Goal: Obtain resource: Download file/media

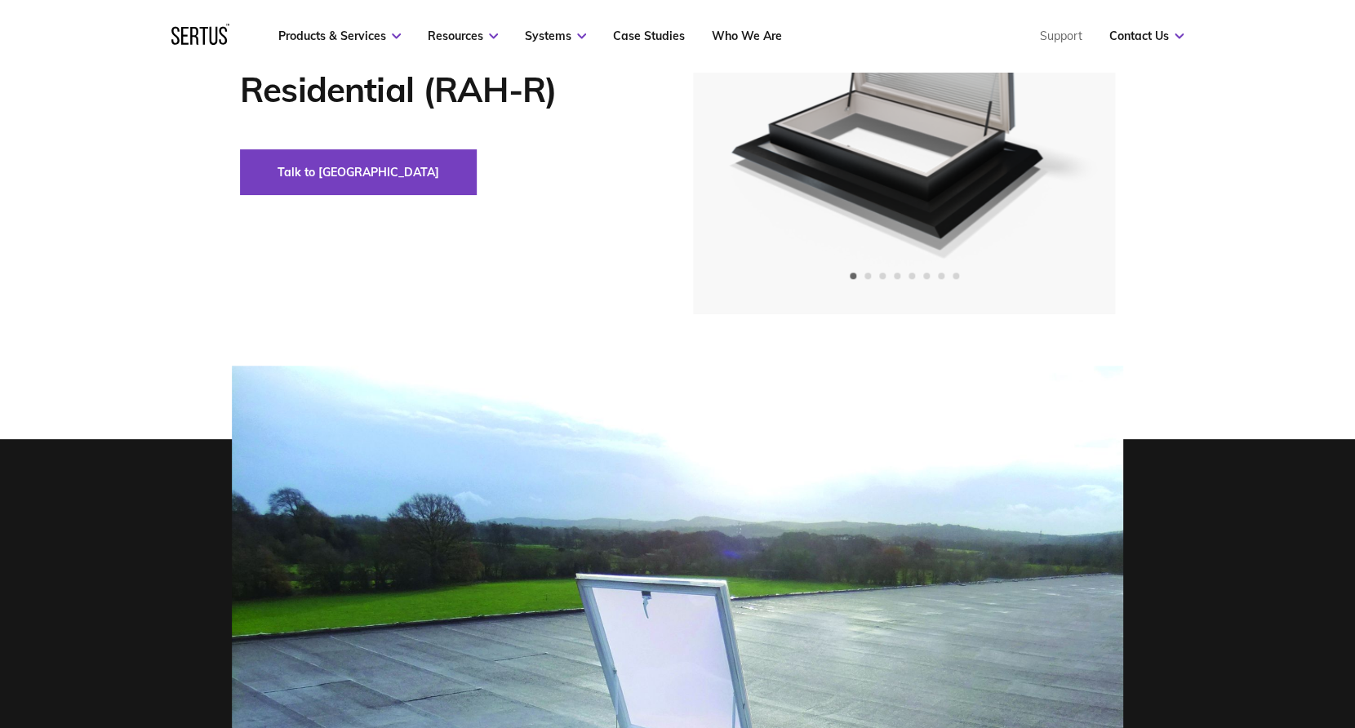
scroll to position [132, 0]
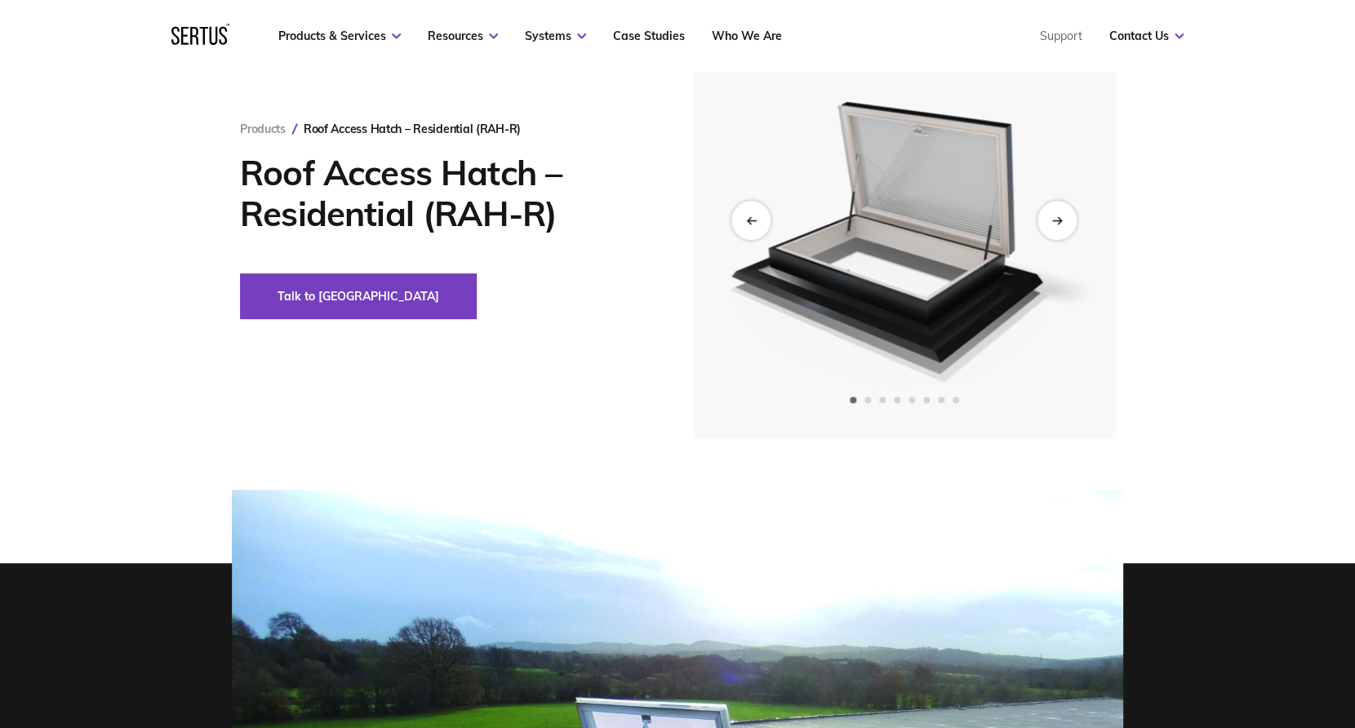
click at [905, 324] on img at bounding box center [904, 220] width 401 height 437
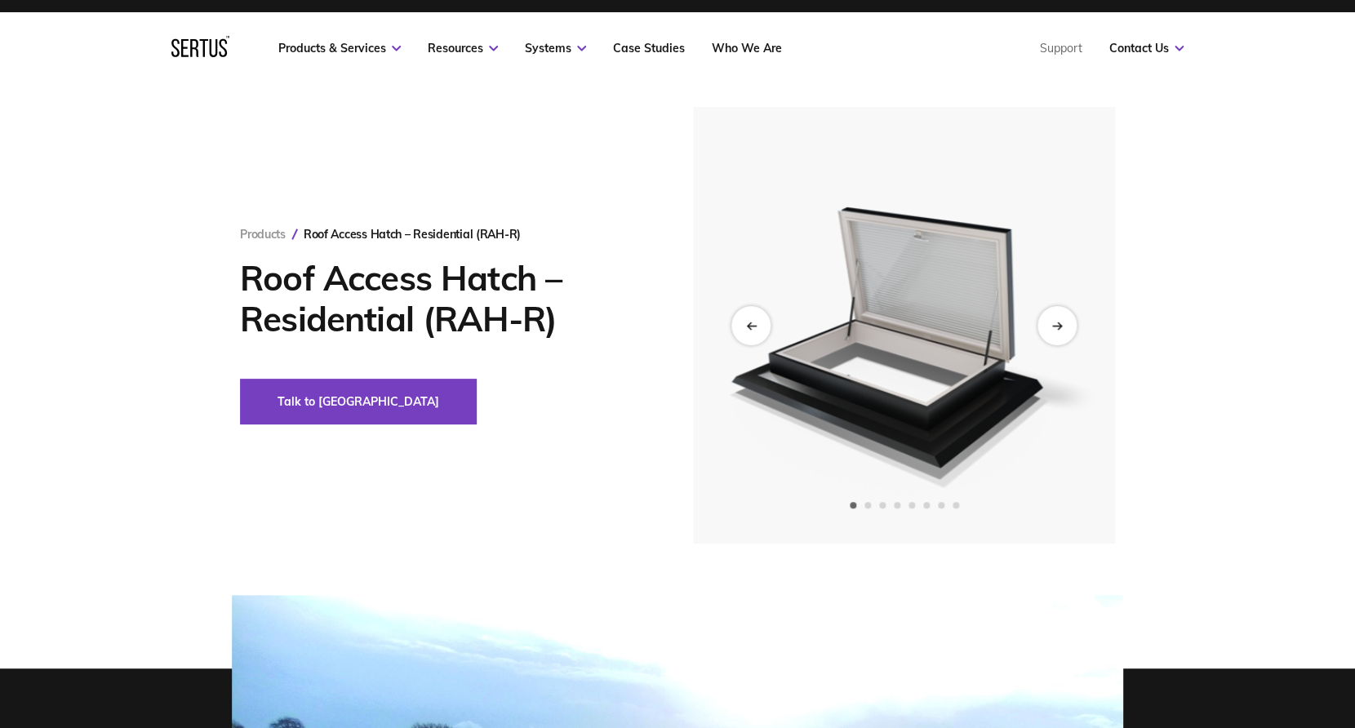
scroll to position [0, 0]
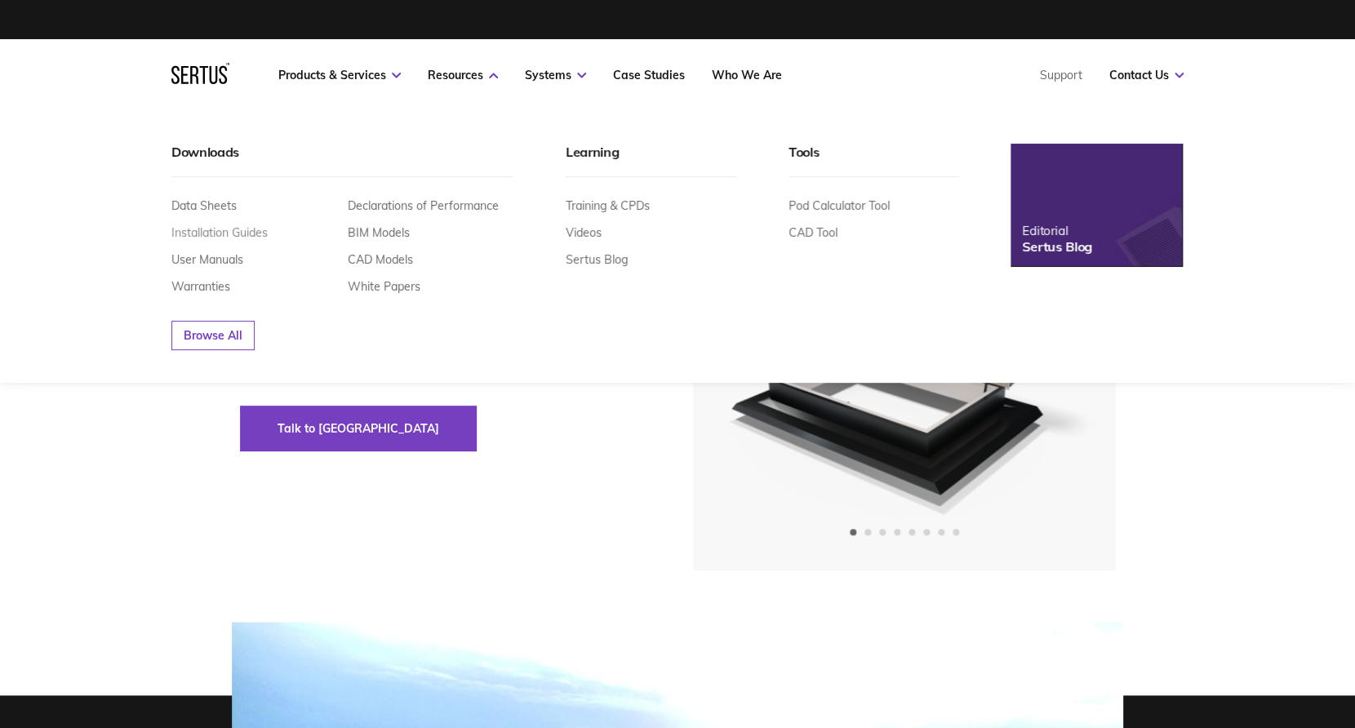
click at [249, 235] on link "Installation Guides" at bounding box center [219, 232] width 96 height 15
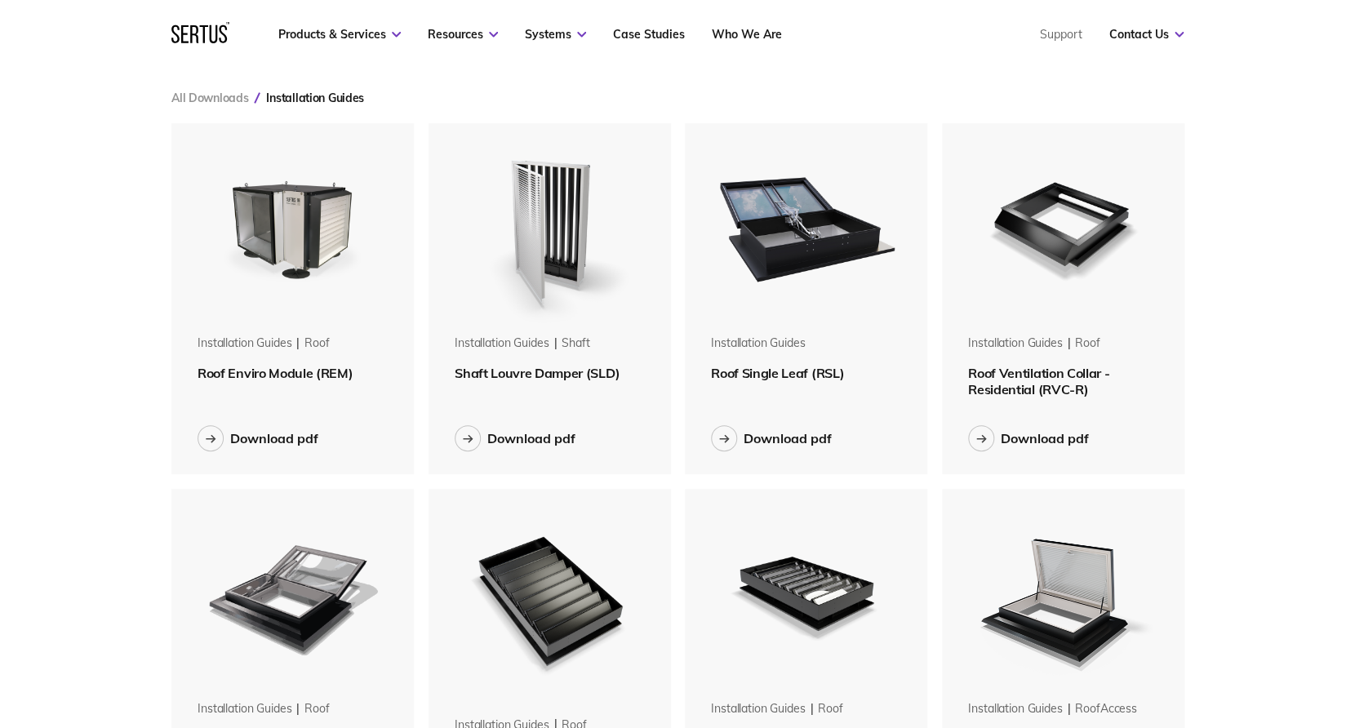
scroll to position [54, 0]
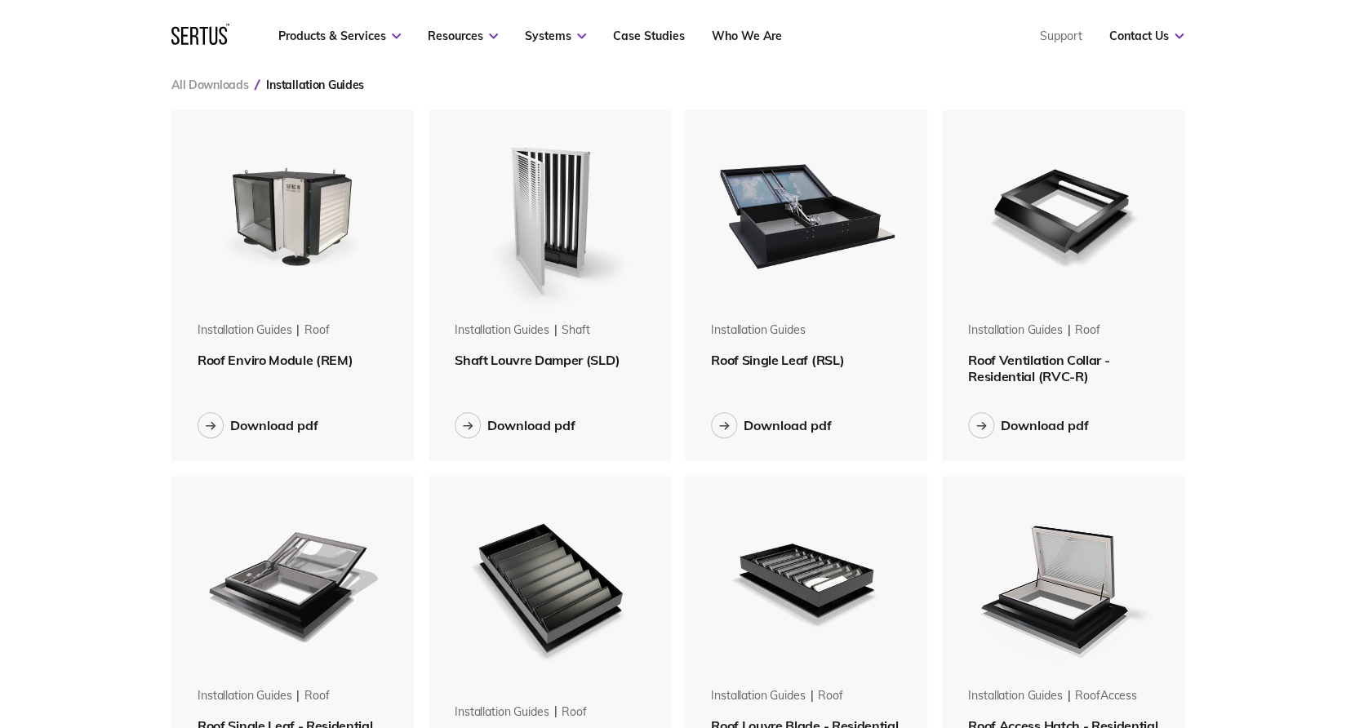
click at [824, 240] on img at bounding box center [806, 213] width 206 height 206
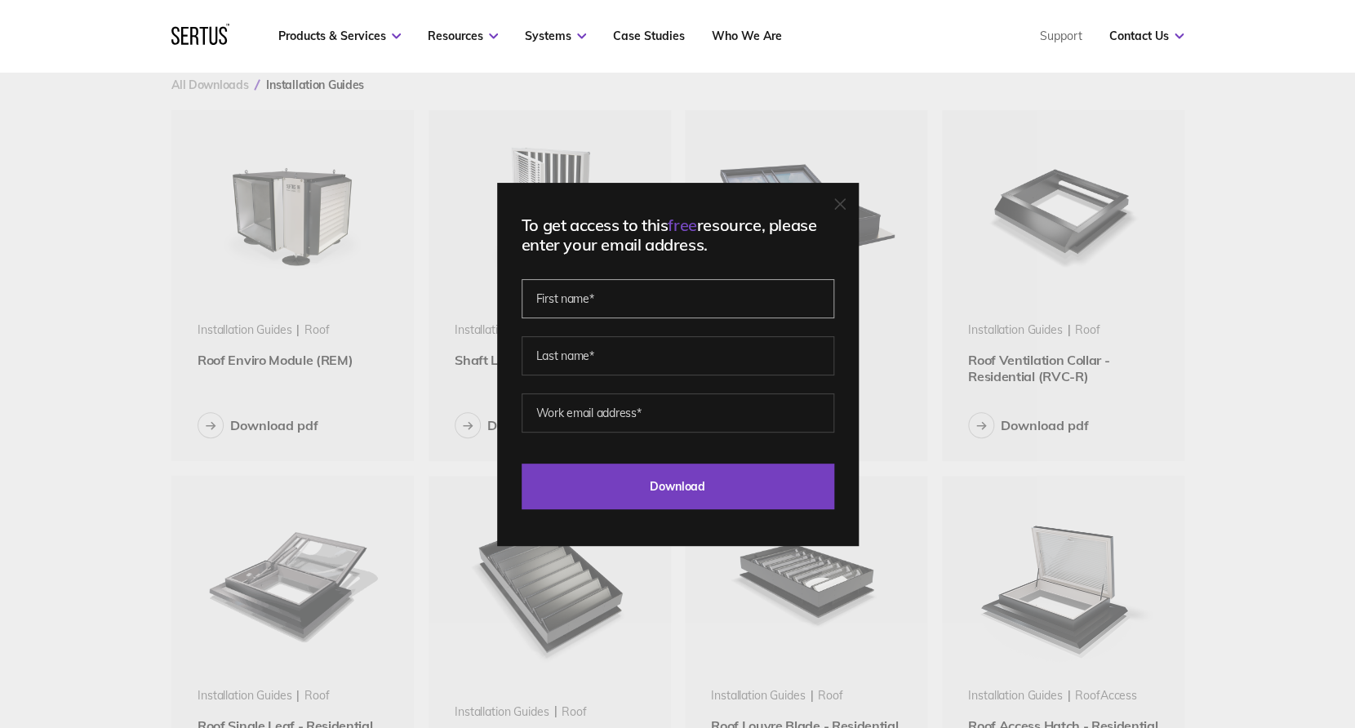
click at [626, 296] on input "text" at bounding box center [678, 298] width 313 height 39
type input "[PERSON_NAME]"
click at [601, 361] on input "text" at bounding box center [678, 355] width 313 height 39
type input "[PERSON_NAME]"
click at [600, 416] on input "email" at bounding box center [678, 413] width 313 height 39
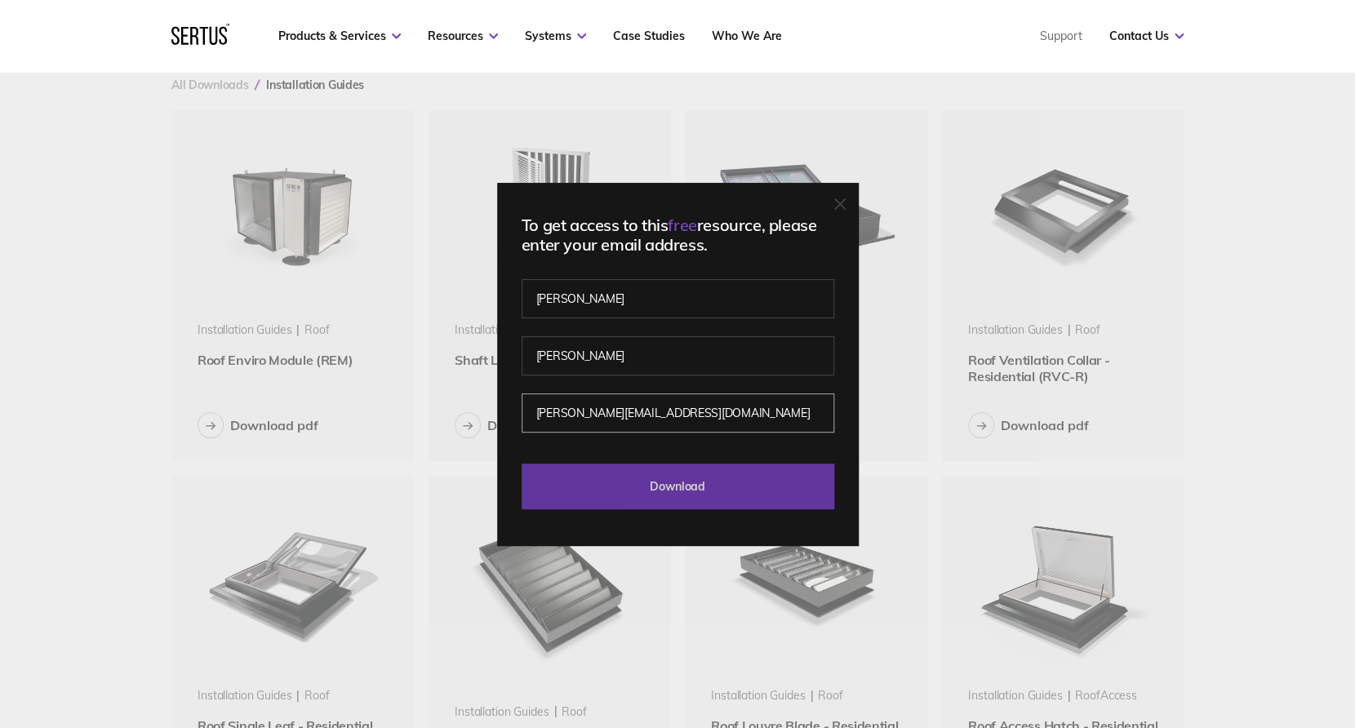
type input "[PERSON_NAME][EMAIL_ADDRESS][DOMAIN_NAME]"
click at [630, 474] on input "Download" at bounding box center [678, 487] width 313 height 46
